Goal: Task Accomplishment & Management: Use online tool/utility

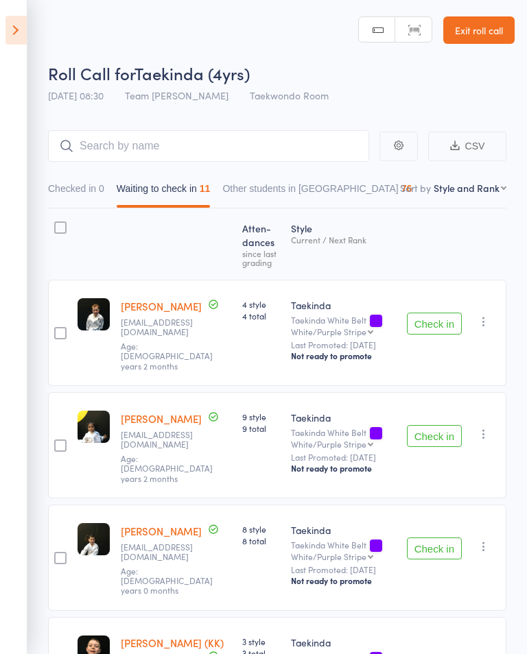
select select "10"
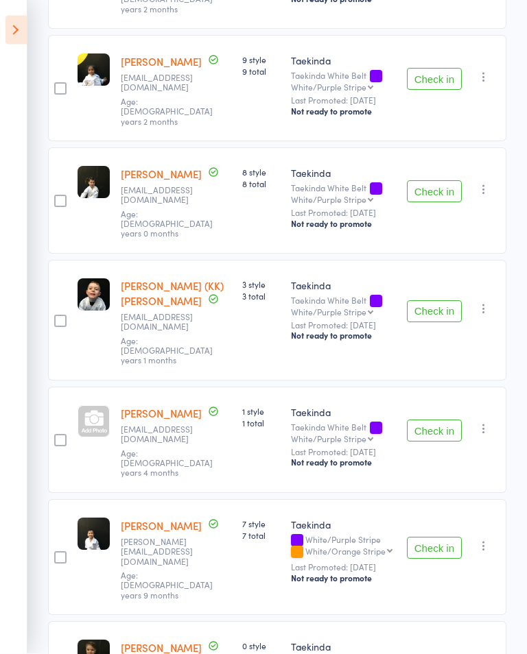
scroll to position [359, 0]
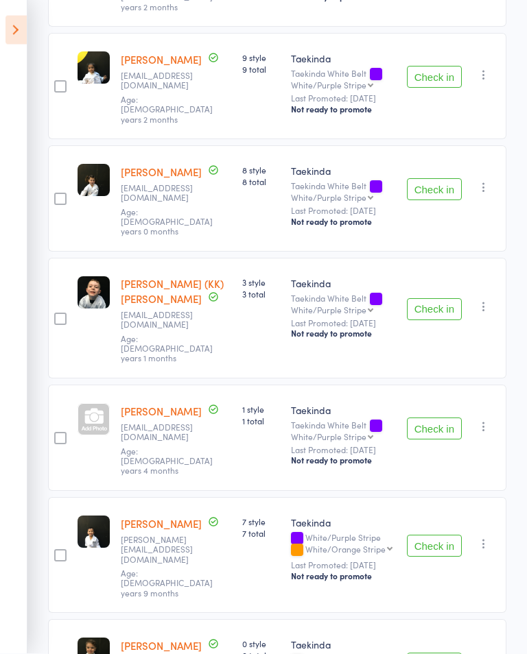
click at [94, 404] on div at bounding box center [94, 420] width 32 height 32
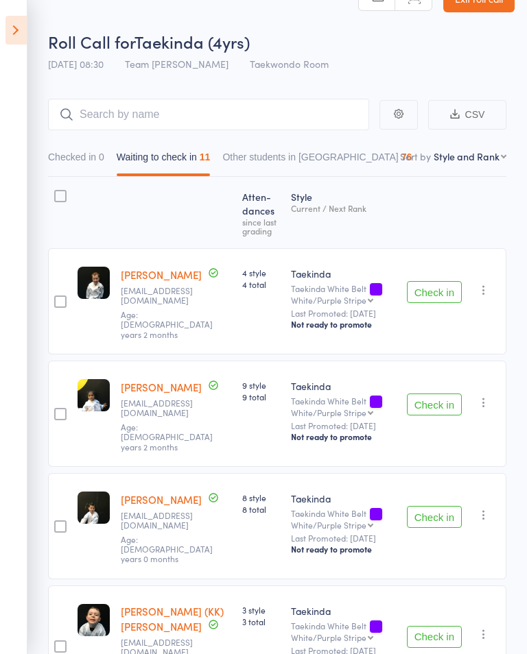
scroll to position [27, 0]
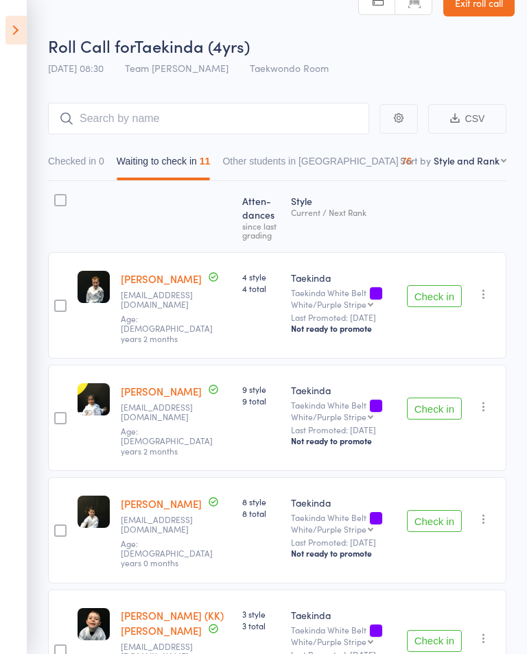
click at [431, 296] on button "Check in" at bounding box center [434, 296] width 55 height 22
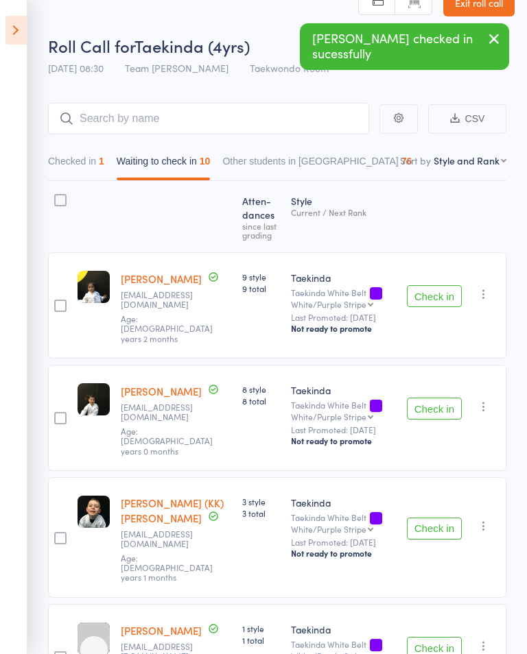
click at [418, 299] on button "Check in" at bounding box center [434, 296] width 55 height 22
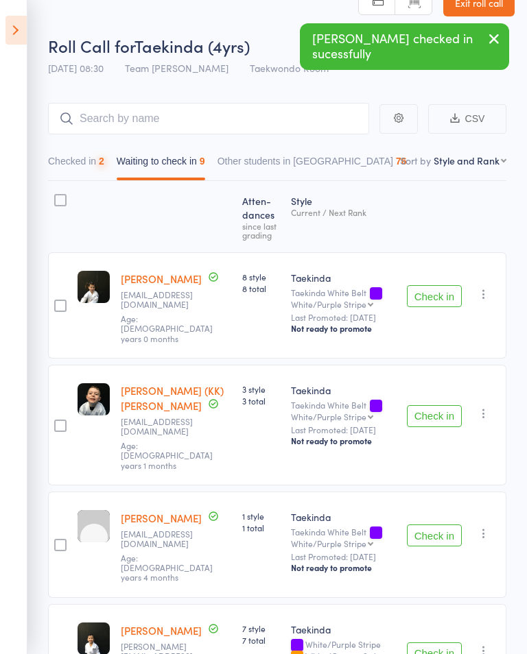
click at [419, 292] on button "Check in" at bounding box center [434, 296] width 55 height 22
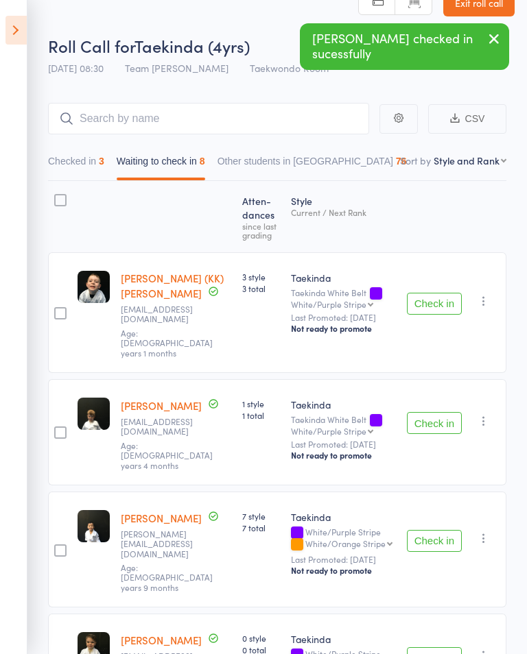
click at [420, 302] on button "Check in" at bounding box center [434, 304] width 55 height 22
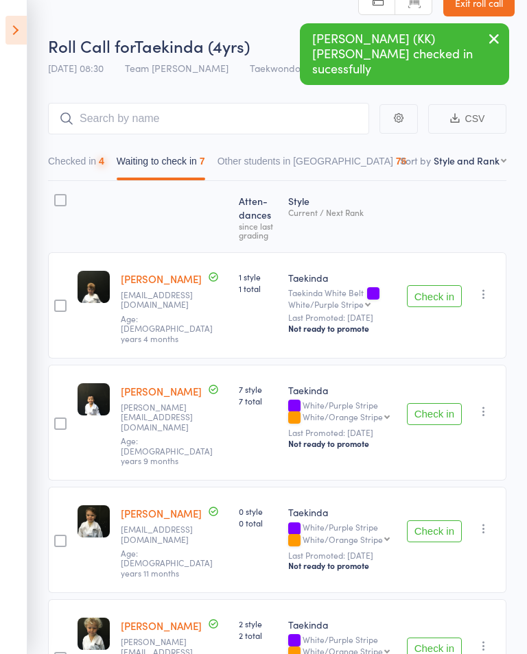
click at [415, 303] on button "Check in" at bounding box center [434, 296] width 55 height 22
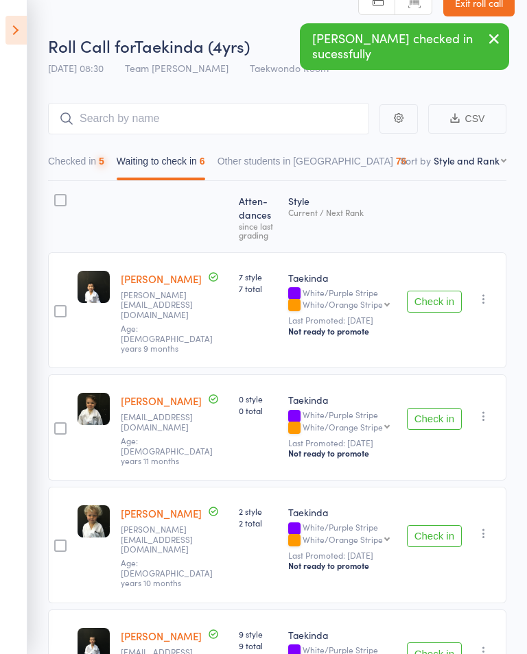
click at [420, 315] on div "Check in Check in Promote Send message Add Note Add Task Add Flag Remove Mark a…" at bounding box center [453, 310] width 105 height 116
click at [418, 319] on div "Check in Check in Promote Send message Add Note Add Task Add Flag Remove Mark a…" at bounding box center [453, 310] width 105 height 116
click at [428, 300] on button "Check in" at bounding box center [434, 302] width 55 height 22
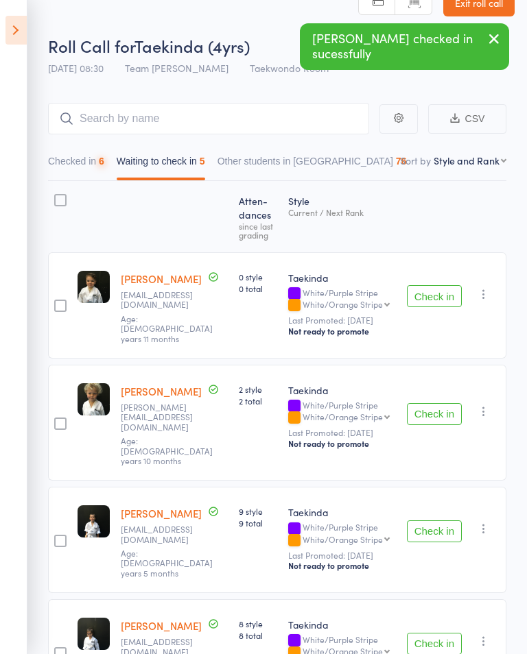
click at [428, 303] on button "Check in" at bounding box center [434, 296] width 55 height 22
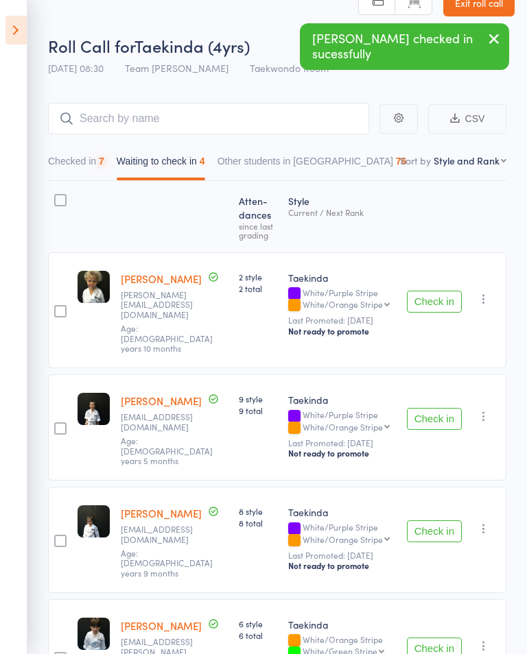
click at [422, 303] on button "Check in" at bounding box center [434, 302] width 55 height 22
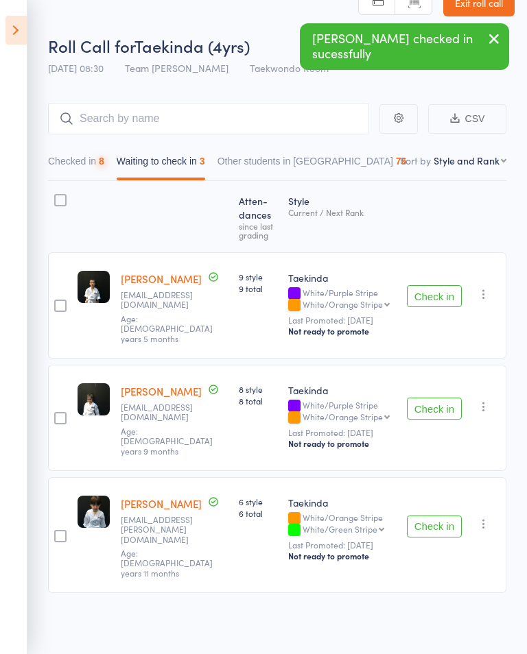
scroll to position [1, 0]
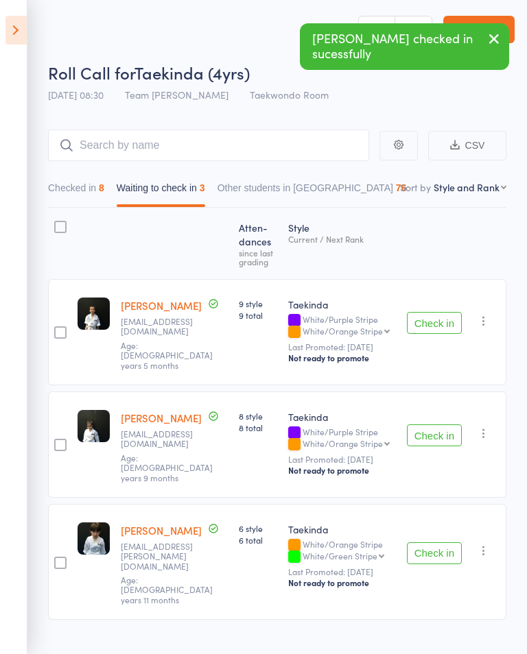
click at [428, 322] on button "Check in" at bounding box center [434, 323] width 55 height 22
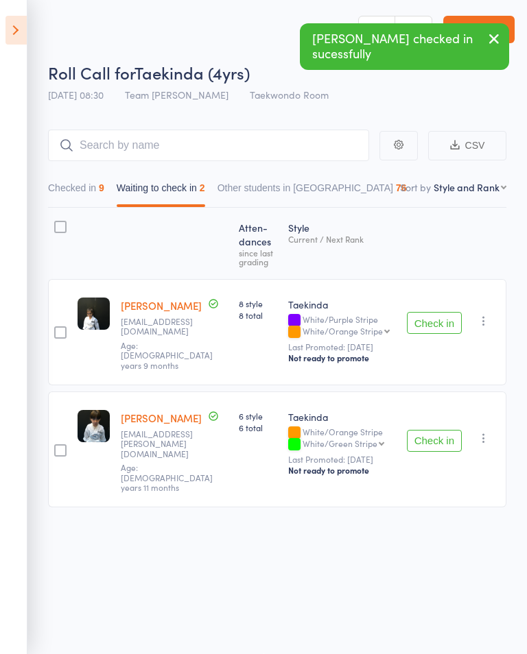
click at [436, 430] on button "Check in" at bounding box center [434, 441] width 55 height 22
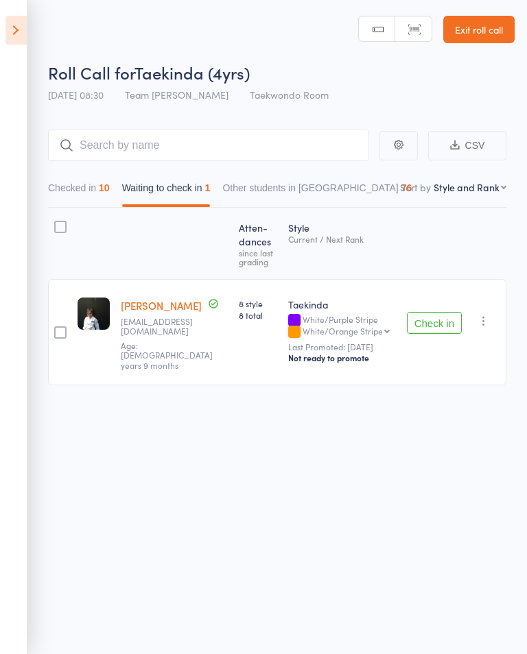
click at [91, 192] on button "Checked in 10" at bounding box center [79, 192] width 62 height 32
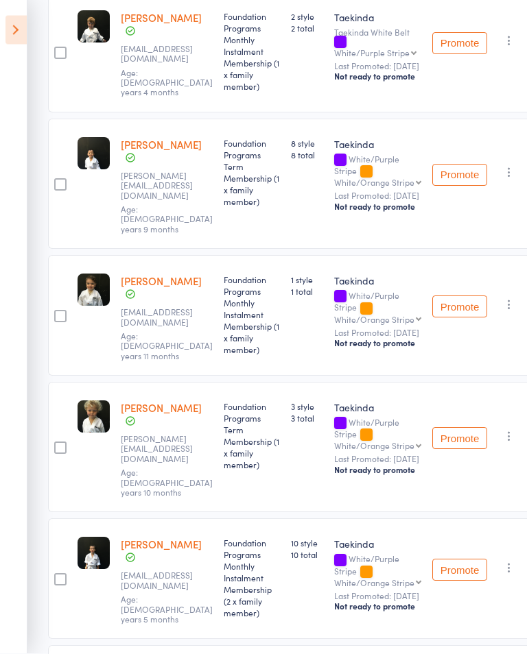
scroll to position [927, 0]
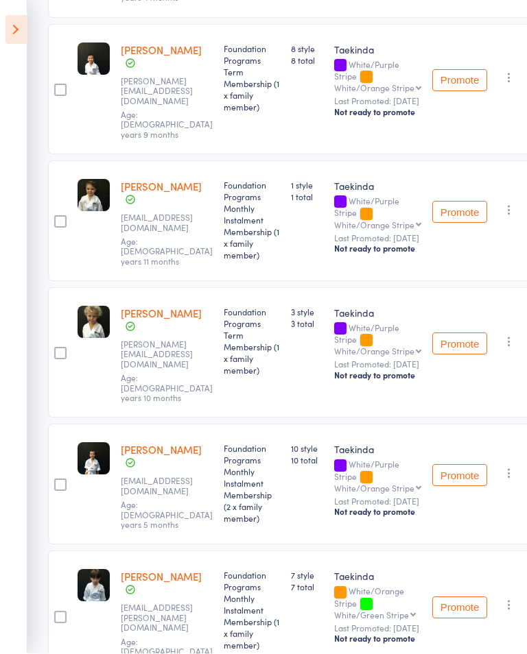
click at [460, 465] on button "Promote" at bounding box center [459, 476] width 55 height 22
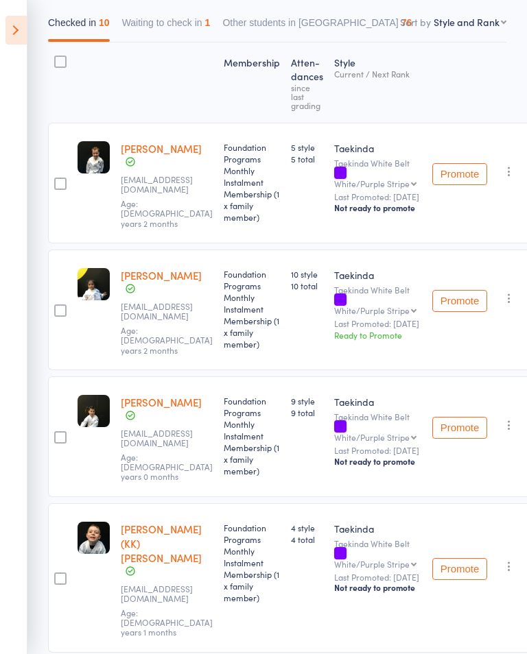
scroll to position [165, 0]
click at [451, 427] on button "Promote" at bounding box center [459, 429] width 55 height 22
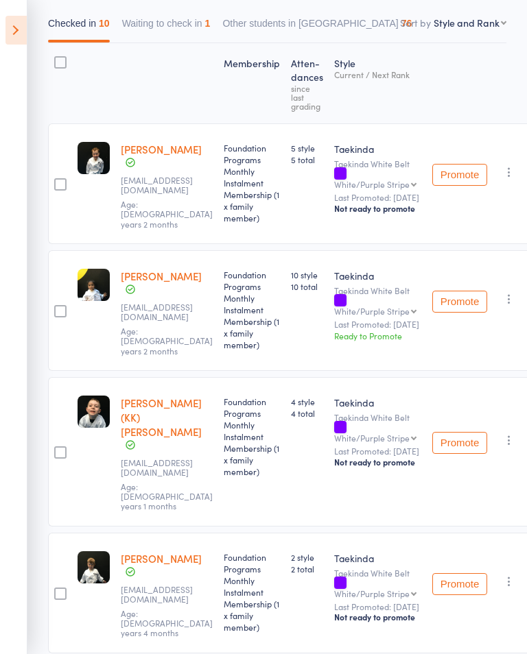
click at [449, 307] on button "Promote" at bounding box center [459, 302] width 55 height 22
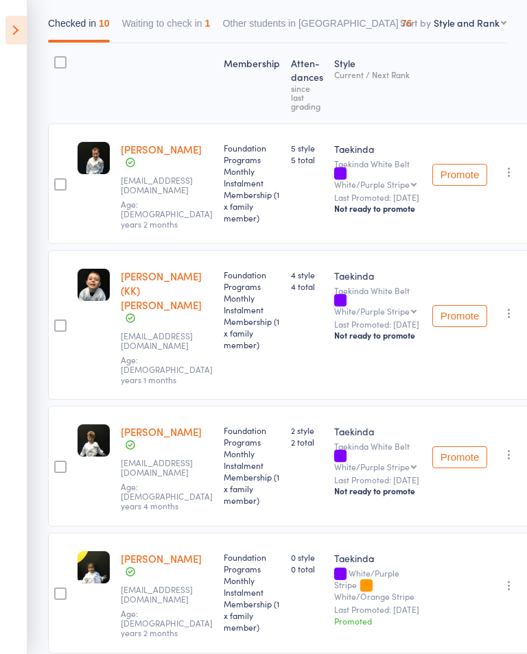
click at [25, 22] on icon at bounding box center [15, 30] width 21 height 29
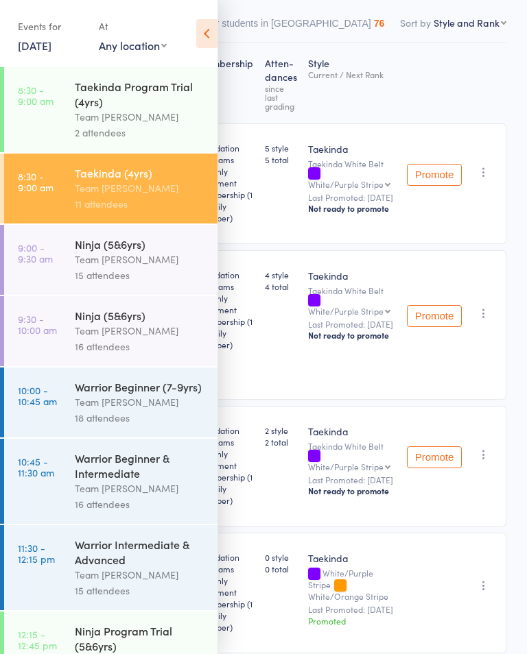
click at [45, 253] on time "9:00 - 9:30 am" at bounding box center [35, 253] width 35 height 22
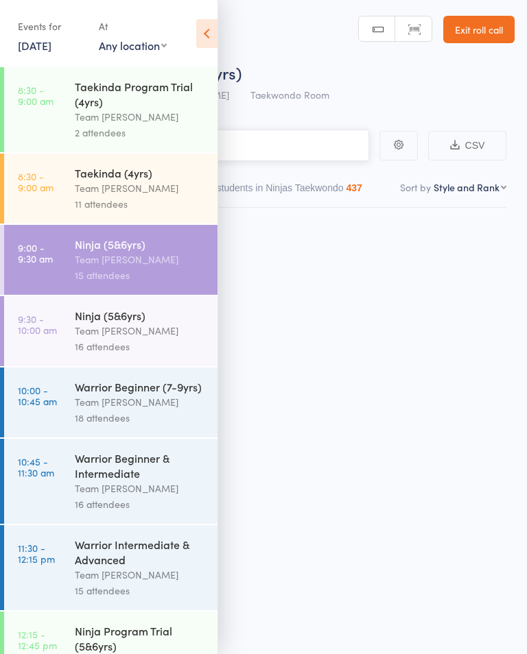
scroll to position [1, 0]
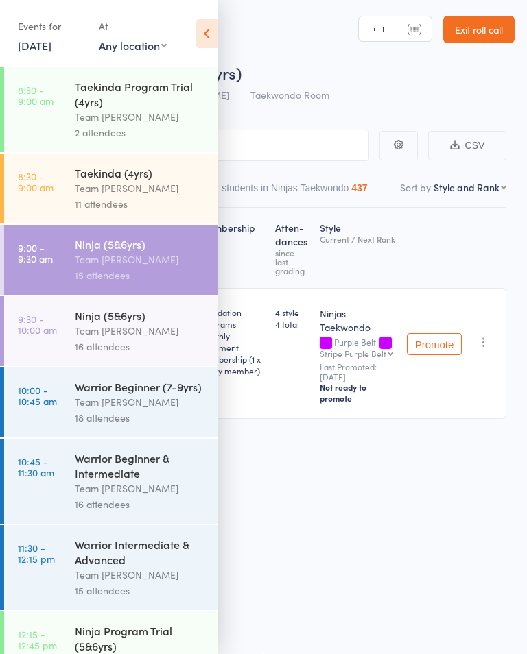
click at [213, 44] on icon at bounding box center [206, 33] width 21 height 29
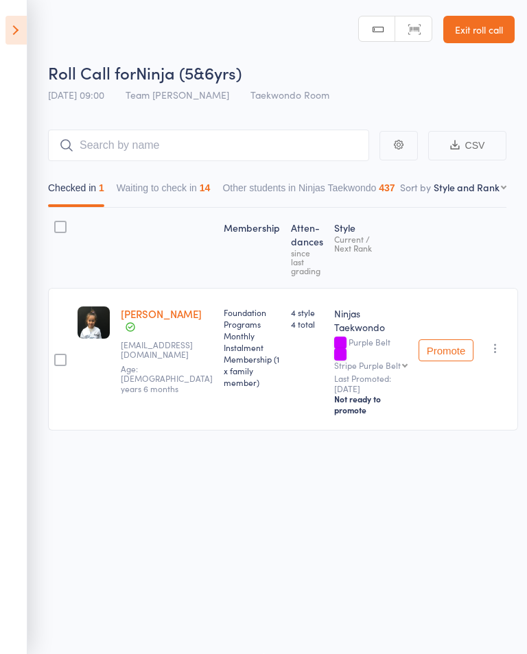
click at [154, 195] on button "Waiting to check in 14" at bounding box center [164, 192] width 94 height 32
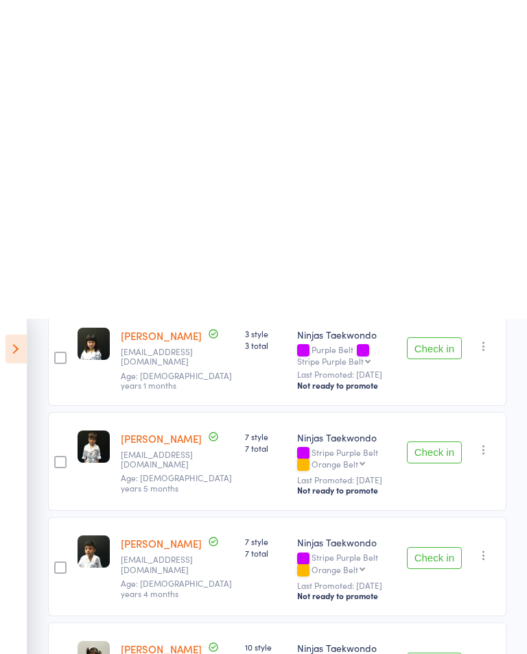
scroll to position [0, 0]
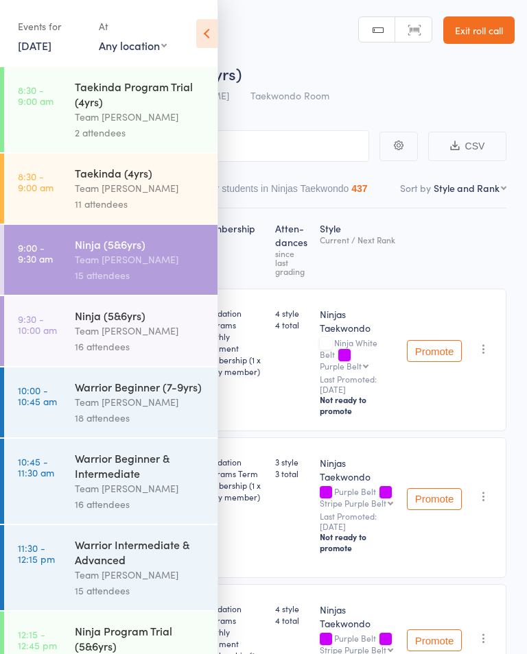
click at [202, 36] on icon at bounding box center [206, 33] width 21 height 29
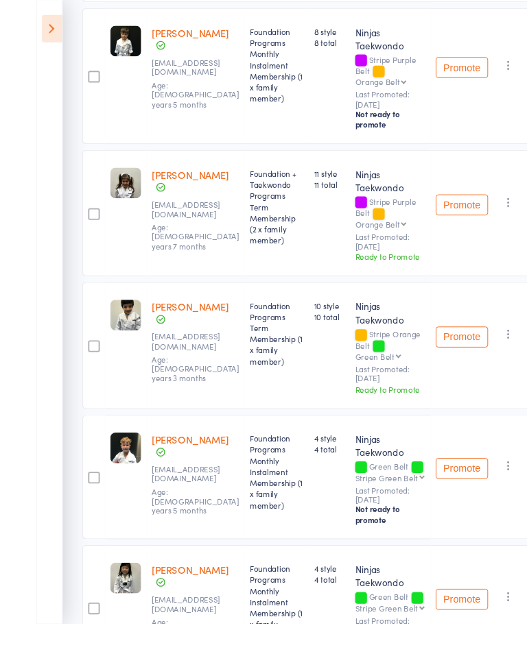
scroll to position [1048, 0]
